Goal: Submit feedback/report problem

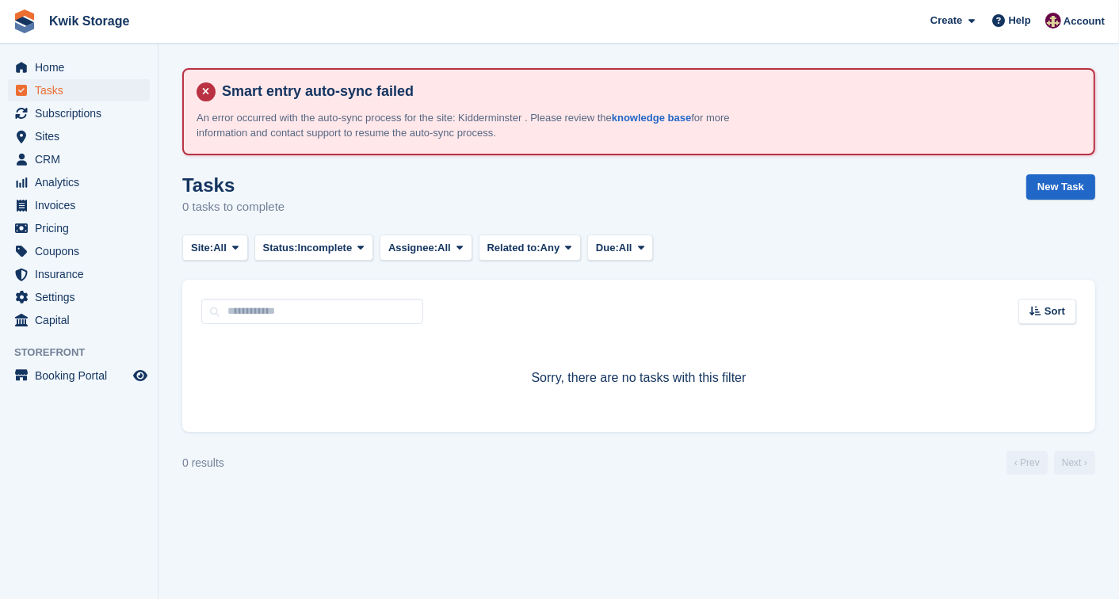
click at [161, 94] on section "Smart entry auto-sync failed An error occurred with the auto-sync process for t…" at bounding box center [639, 299] width 961 height 599
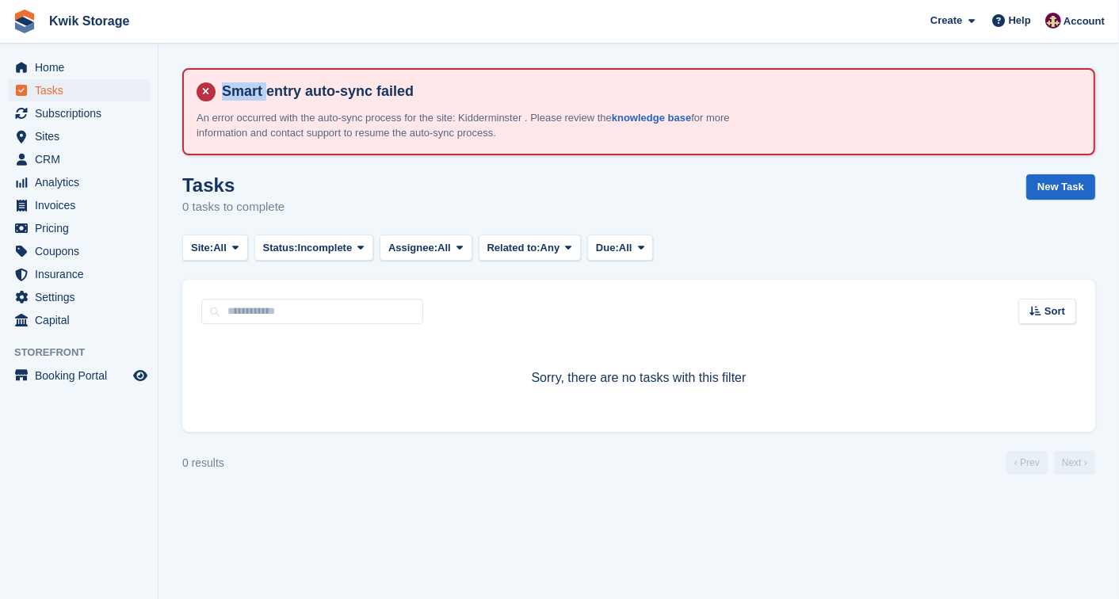
click at [161, 94] on section "Smart entry auto-sync failed An error occurred with the auto-sync process for t…" at bounding box center [639, 299] width 961 height 599
